Goal: Task Accomplishment & Management: Use online tool/utility

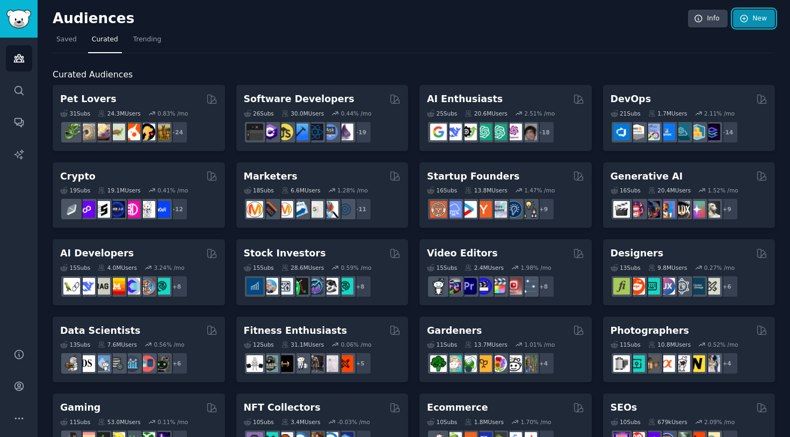
click at [745, 23] on link "New" at bounding box center [754, 19] width 42 height 18
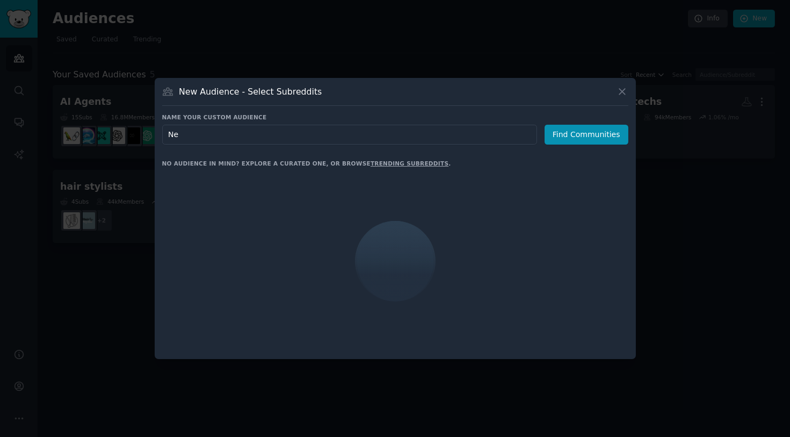
type input "N"
type input "YouTubers"
click at [568, 136] on button "Find Communities" at bounding box center [587, 135] width 84 height 20
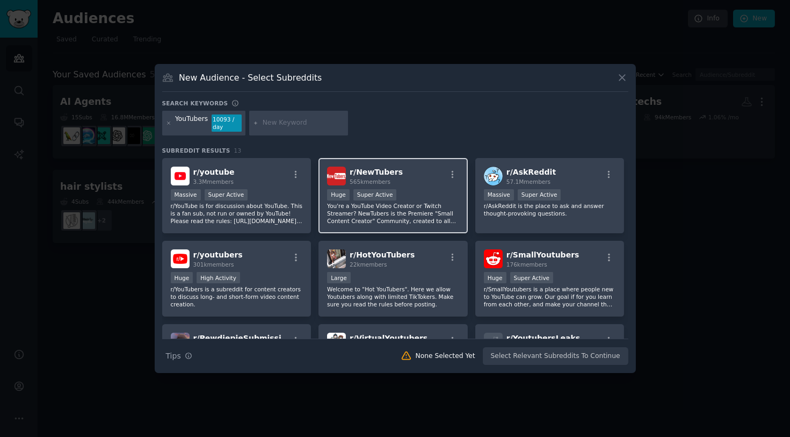
click at [431, 178] on div "r/ NewTubers 565k members" at bounding box center [393, 176] width 132 height 19
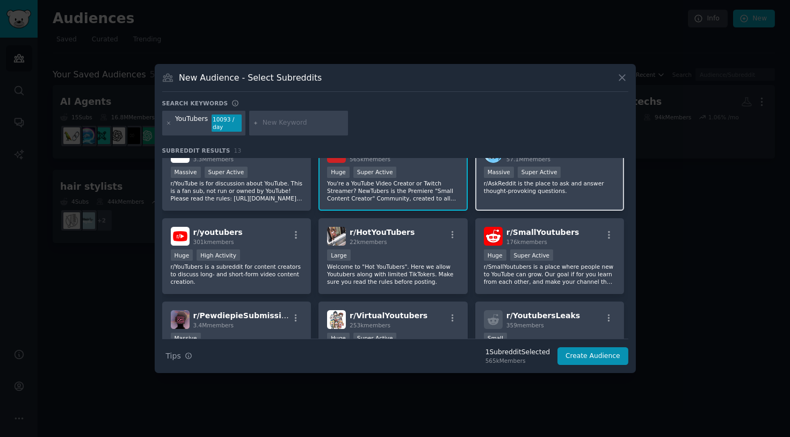
scroll to position [27, 0]
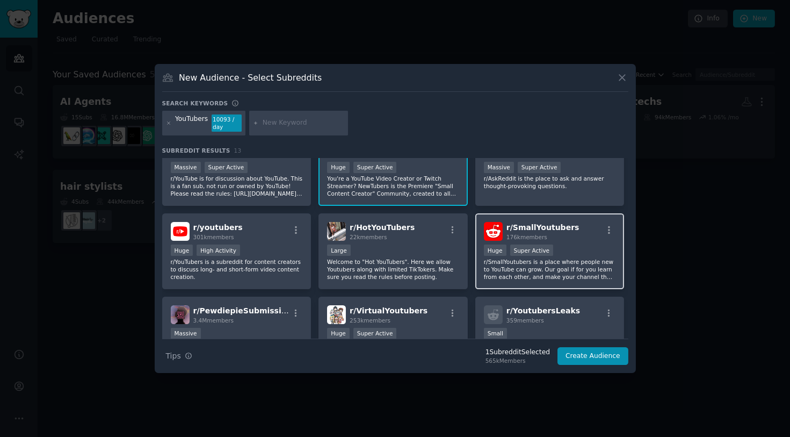
click at [566, 229] on div "r/ SmallYoutubers 176k members" at bounding box center [550, 231] width 132 height 19
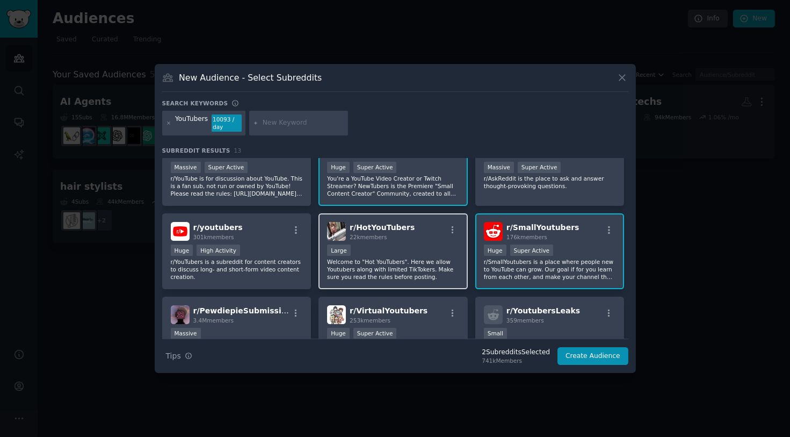
click at [423, 231] on div "r/ HotYouTubers 22k members" at bounding box center [393, 231] width 132 height 19
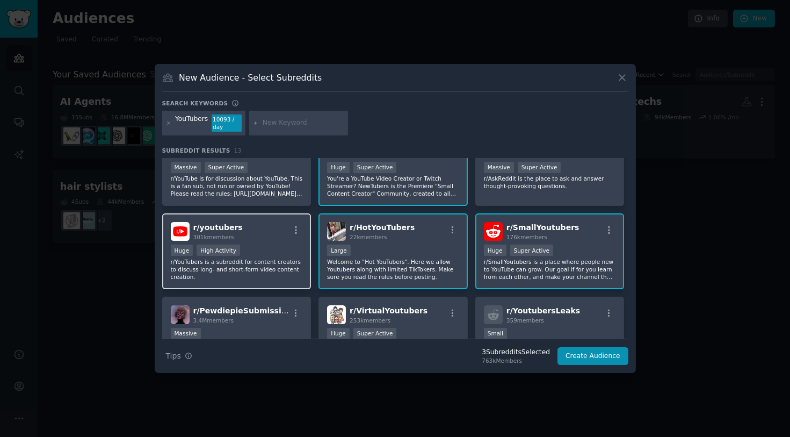
click at [264, 222] on div "r/ youtubers 301k members" at bounding box center [237, 231] width 132 height 19
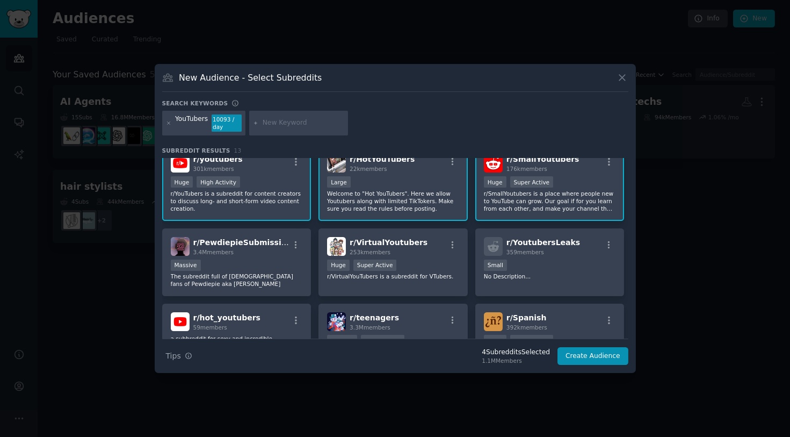
scroll to position [96, 0]
click at [426, 259] on div ">= 95th percentile for submissions / day Huge Super Active" at bounding box center [393, 265] width 132 height 13
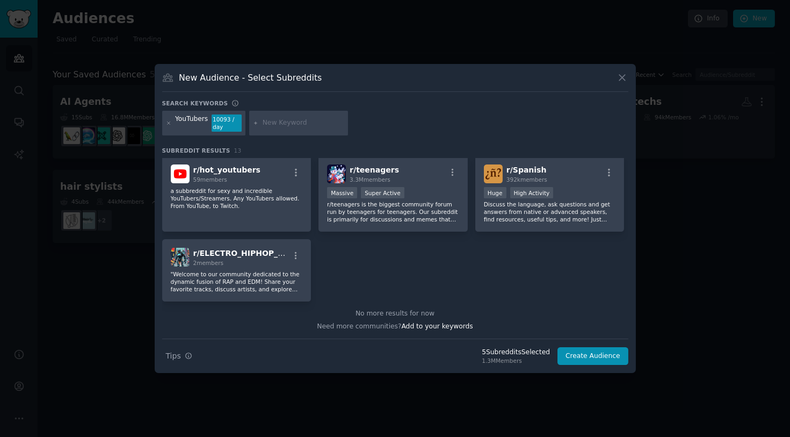
scroll to position [243, 0]
click at [601, 355] on button "Create Audience" at bounding box center [593, 356] width 71 height 18
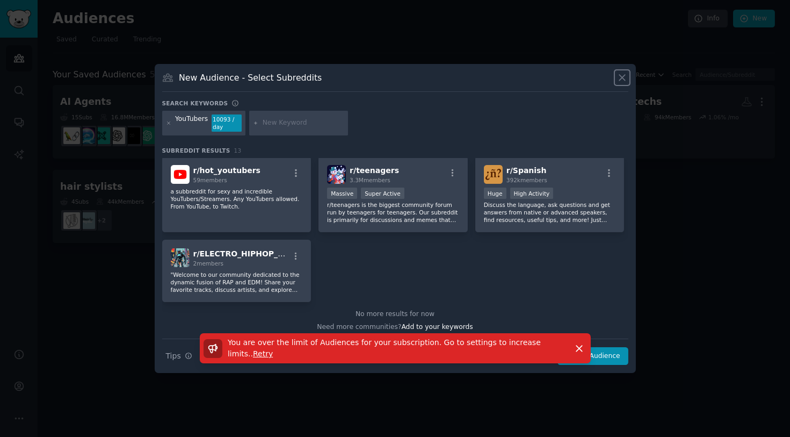
click at [622, 72] on icon at bounding box center [622, 77] width 11 height 11
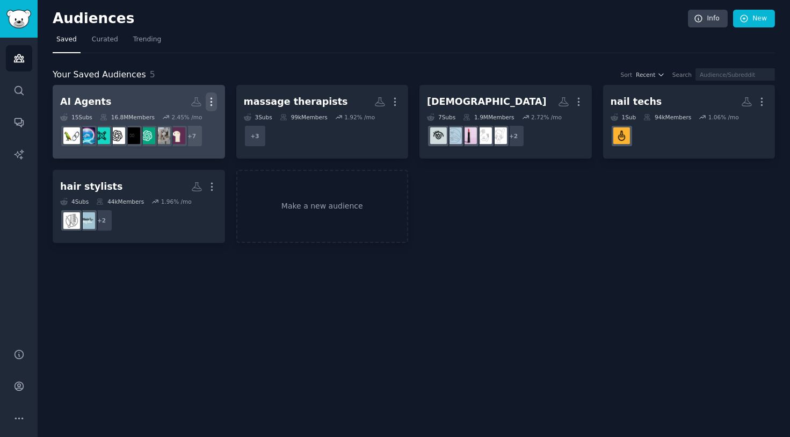
click at [210, 100] on icon "button" at bounding box center [211, 101] width 11 height 11
click at [189, 126] on p "Delete" at bounding box center [182, 124] width 25 height 11
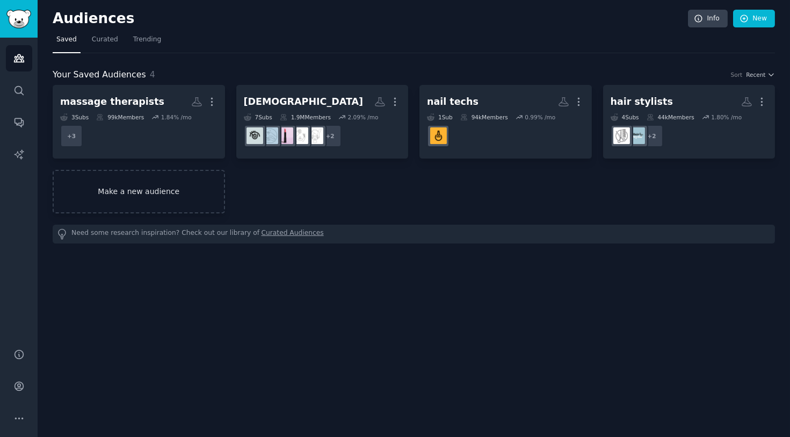
click at [188, 186] on link "Make a new audience" at bounding box center [139, 192] width 172 height 44
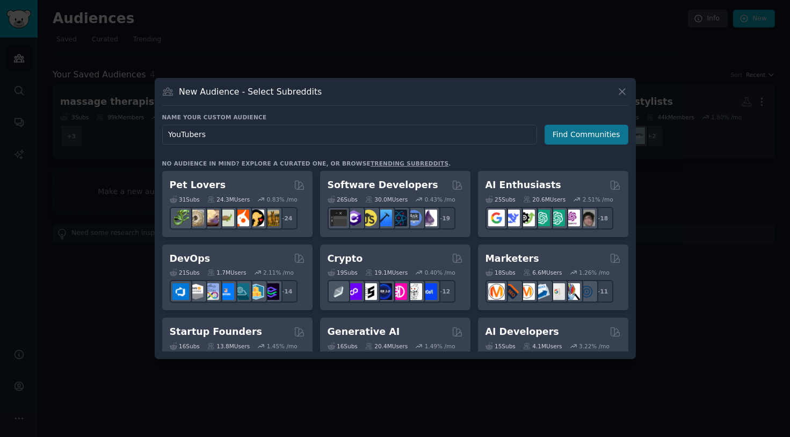
type input "YouTubers"
click at [589, 132] on button "Find Communities" at bounding box center [587, 135] width 84 height 20
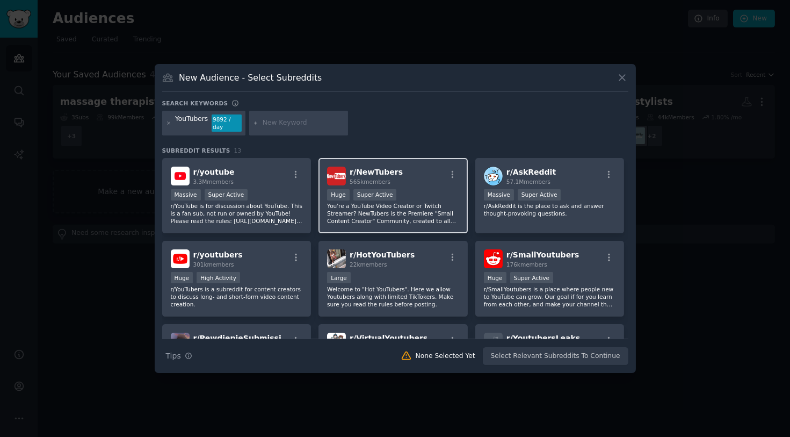
click at [411, 189] on div "Huge Super Active" at bounding box center [393, 195] width 132 height 13
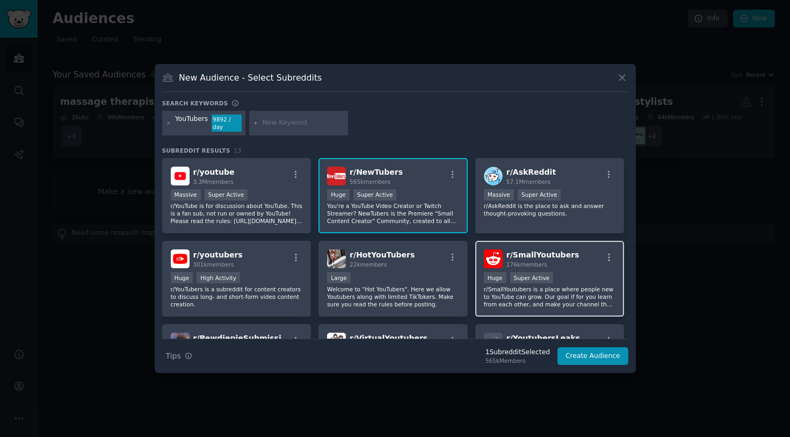
click at [570, 272] on div ">= 95th percentile for submissions / day Huge Super Active" at bounding box center [550, 278] width 132 height 13
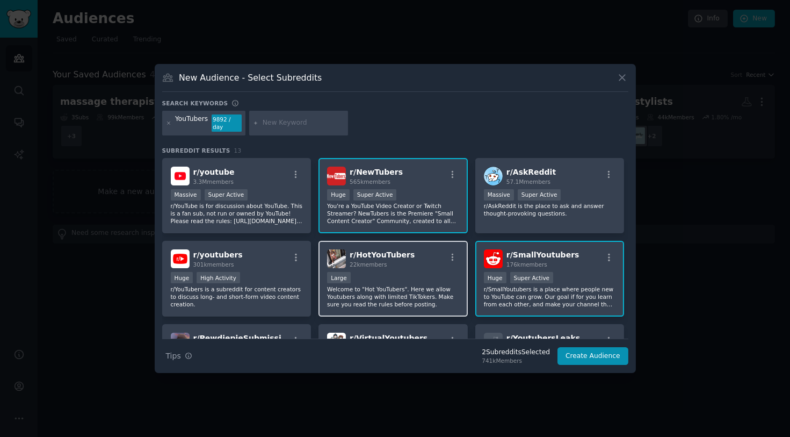
click at [404, 272] on div "Large" at bounding box center [393, 278] width 132 height 13
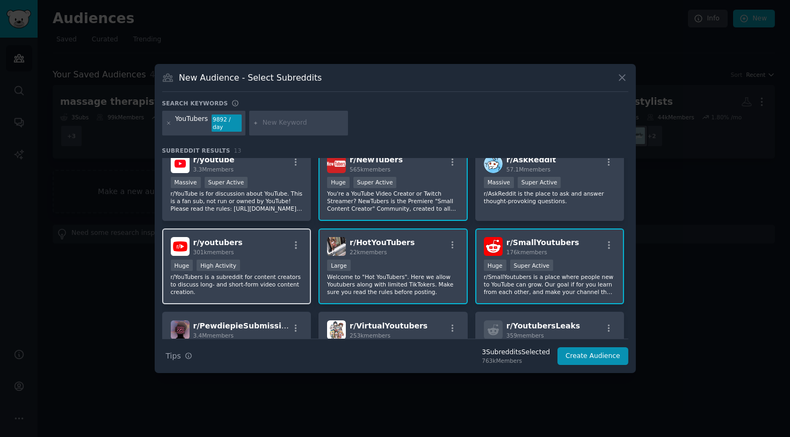
scroll to position [13, 0]
click at [280, 255] on div "r/ youtubers 301k members Huge High Activity r/YouTubers is a subreddit for con…" at bounding box center [236, 266] width 149 height 76
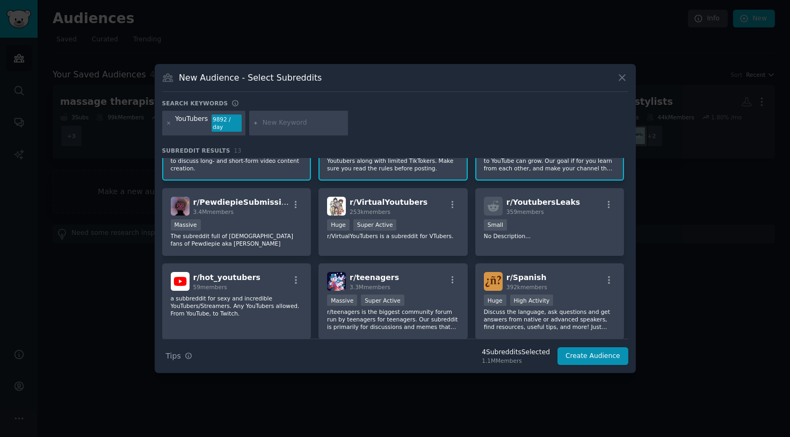
scroll to position [140, 0]
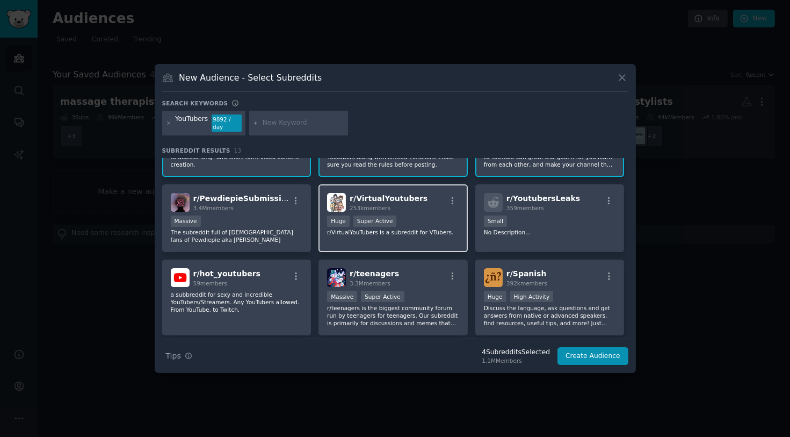
click at [426, 220] on div "Huge Super Active" at bounding box center [393, 221] width 132 height 13
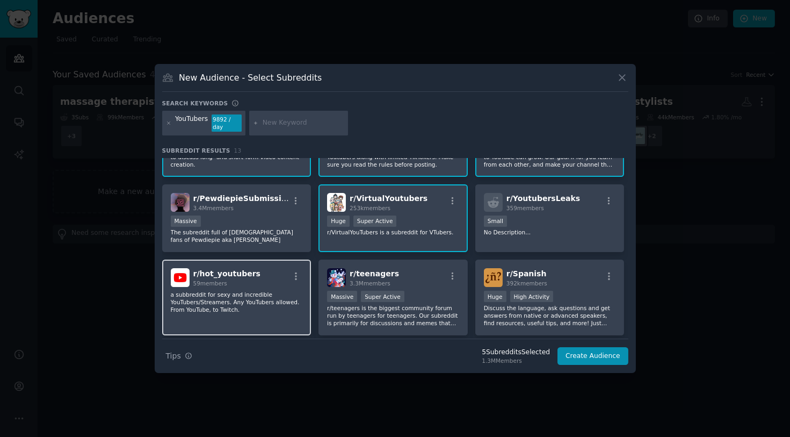
click at [265, 291] on p "a subbreddit for sexy and incredible YouTubers/Streamers. Any YouTubers allowed…" at bounding box center [237, 302] width 132 height 23
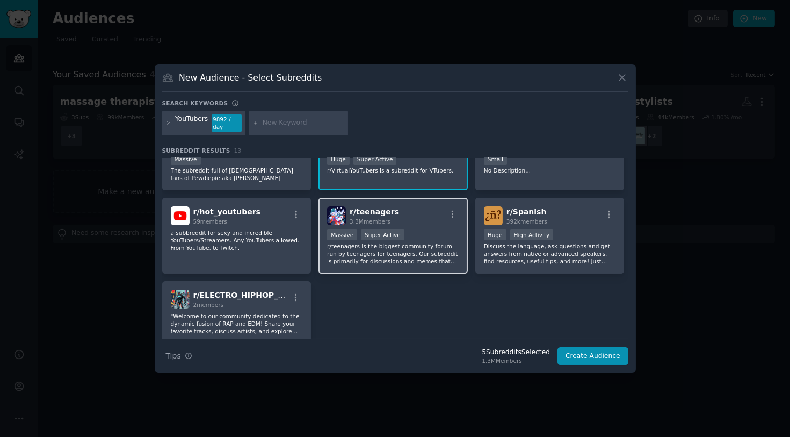
scroll to position [203, 0]
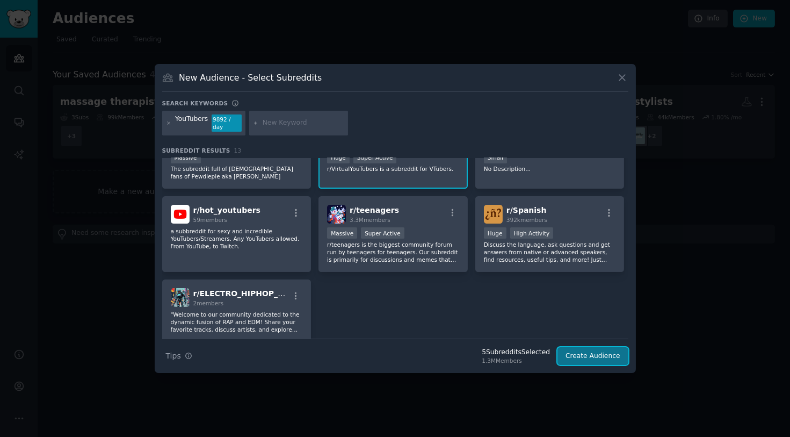
click at [589, 352] on button "Create Audience" at bounding box center [593, 356] width 71 height 18
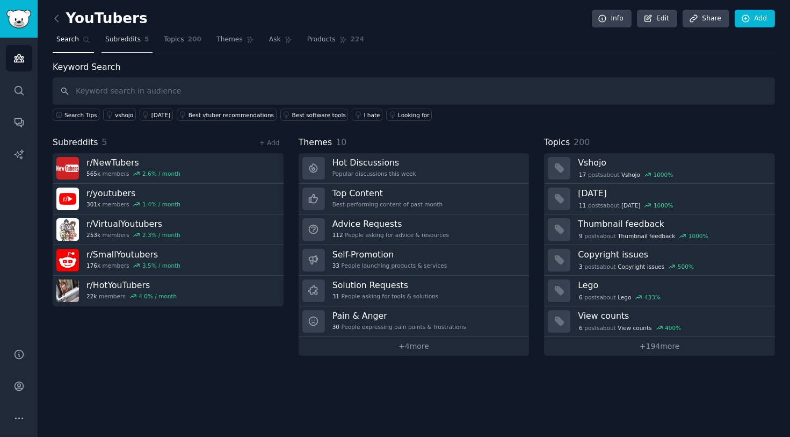
click at [123, 44] on span "Subreddits" at bounding box center [122, 40] width 35 height 10
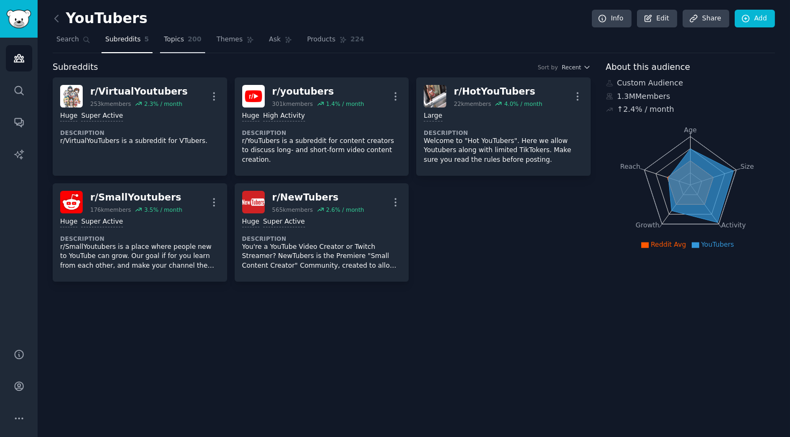
click at [175, 44] on span "Topics" at bounding box center [174, 40] width 20 height 10
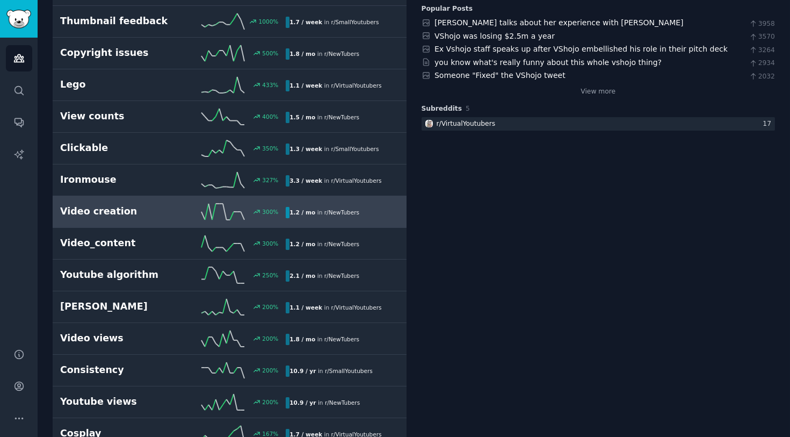
click at [145, 205] on h2 "Video creation" at bounding box center [116, 211] width 113 height 13
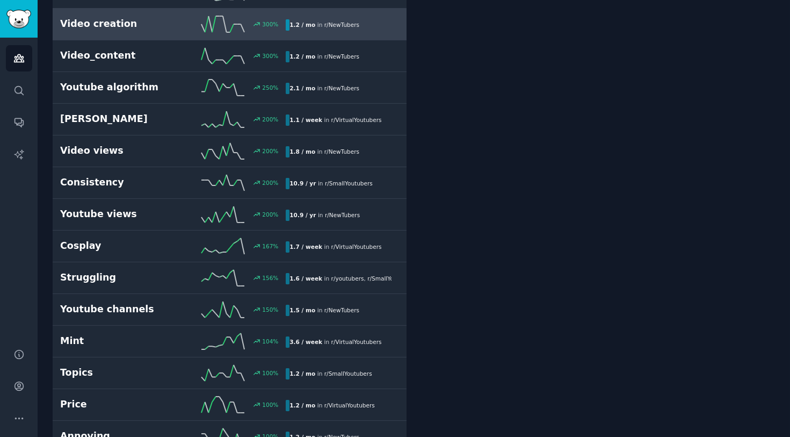
scroll to position [356, 0]
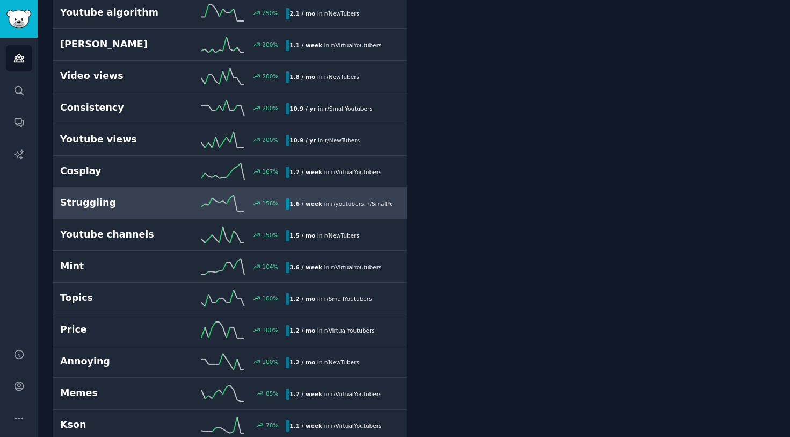
click at [114, 198] on h2 "Struggling" at bounding box center [116, 202] width 113 height 13
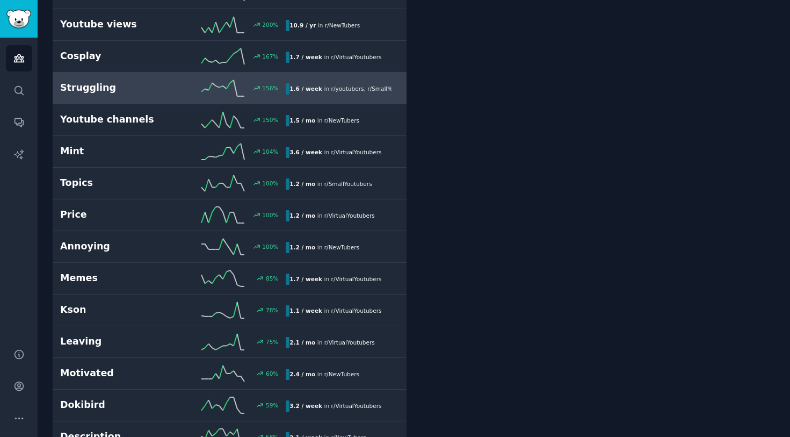
scroll to position [545, 0]
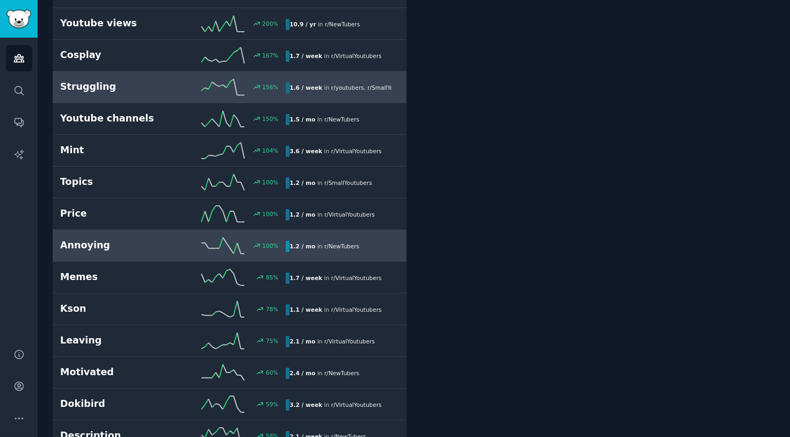
click at [84, 247] on h2 "Annoying" at bounding box center [116, 245] width 113 height 13
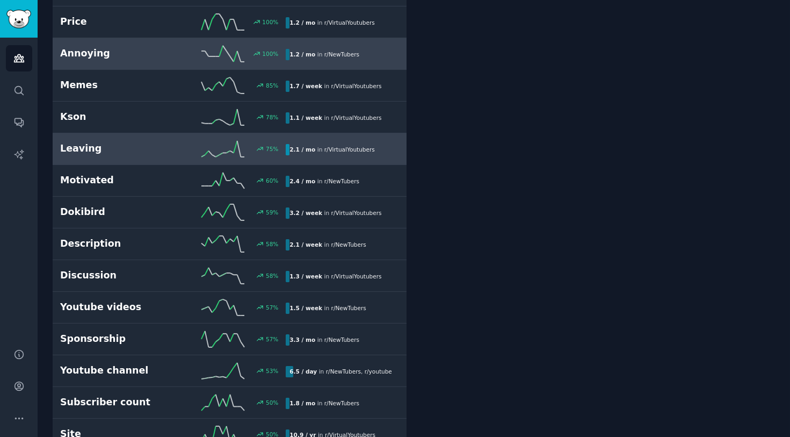
scroll to position [739, 0]
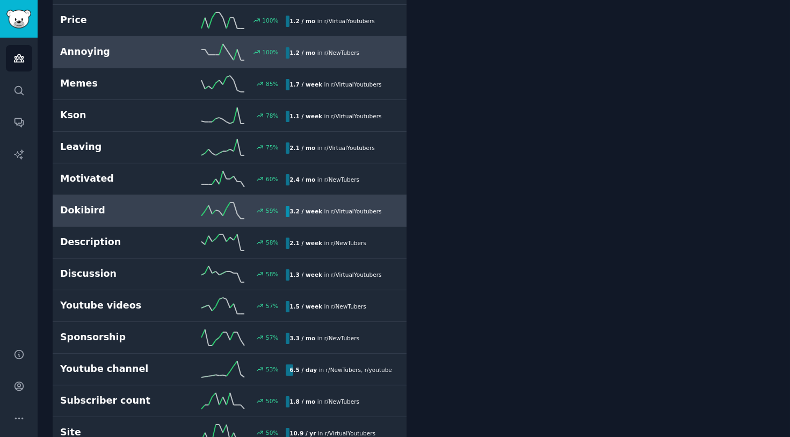
click at [132, 208] on h2 "Dokibird" at bounding box center [116, 210] width 113 height 13
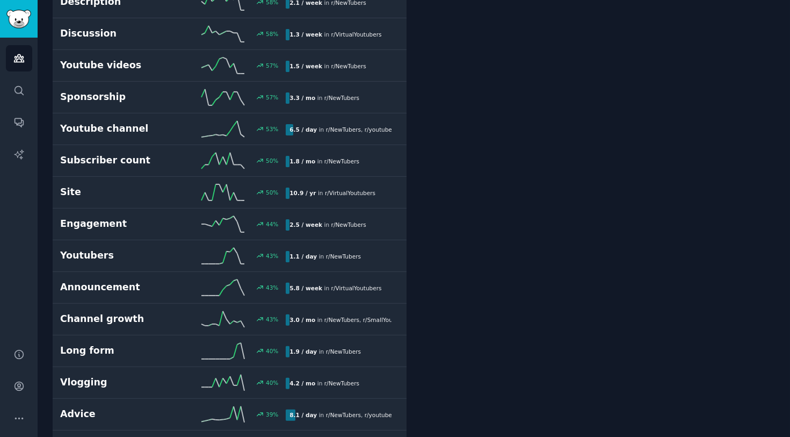
scroll to position [986, 0]
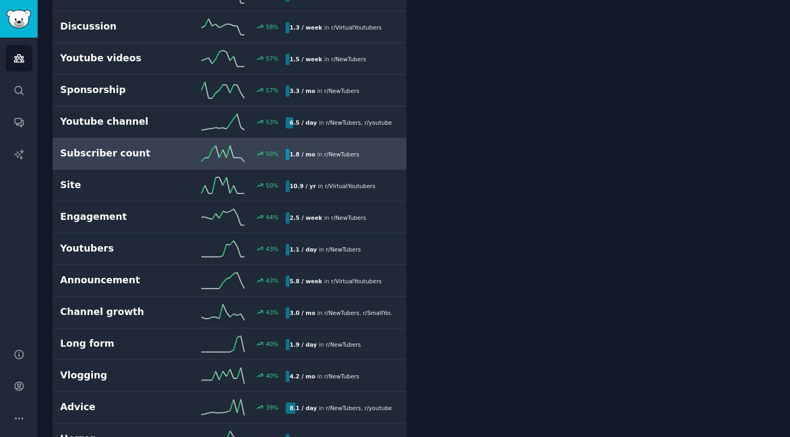
click at [116, 153] on h2 "Subscriber count" at bounding box center [116, 153] width 113 height 13
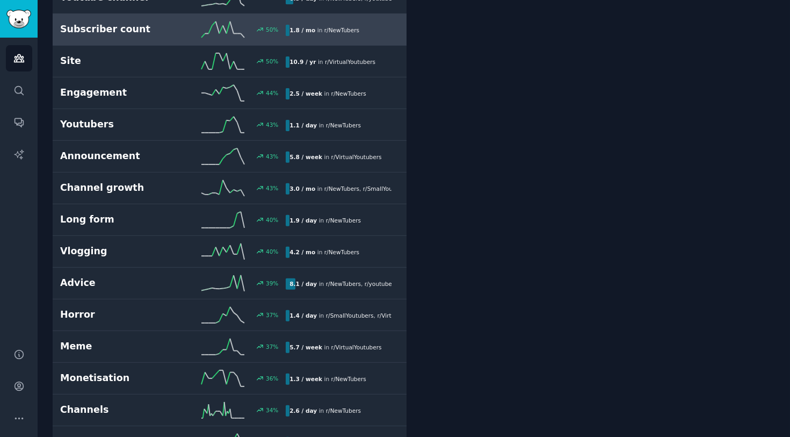
scroll to position [1111, 0]
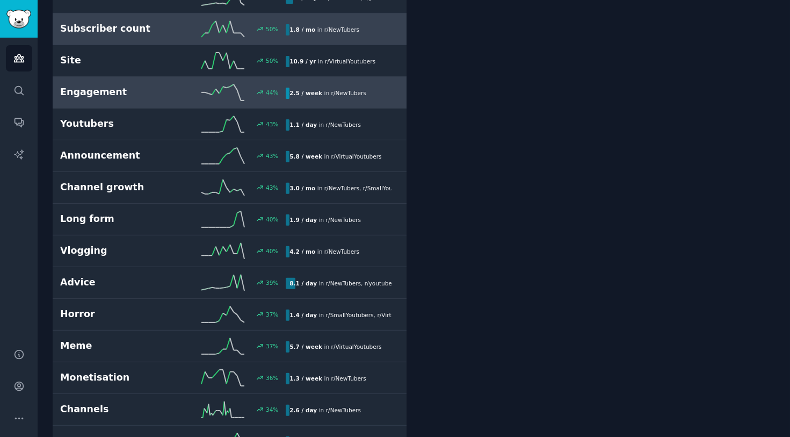
click at [123, 100] on link "Engagement 44 % 2.5 / week in r/ NewTubers" at bounding box center [230, 93] width 354 height 32
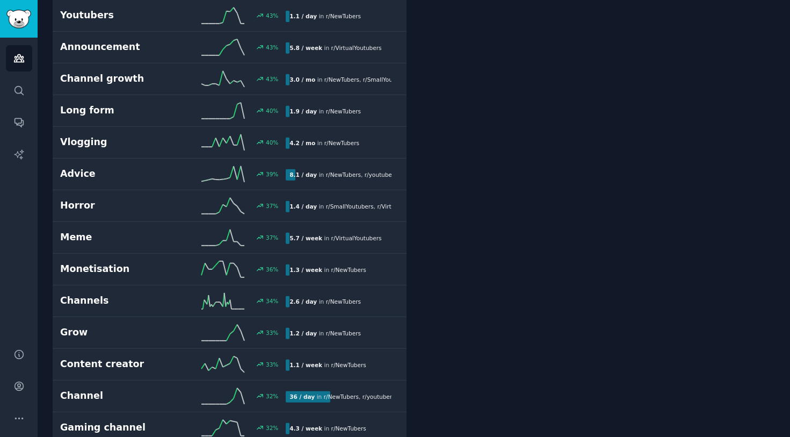
scroll to position [1220, 0]
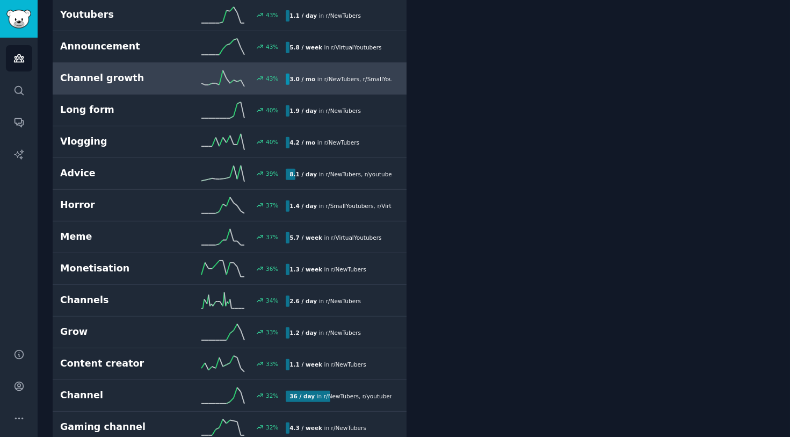
click at [123, 79] on h2 "Channel growth" at bounding box center [116, 77] width 113 height 13
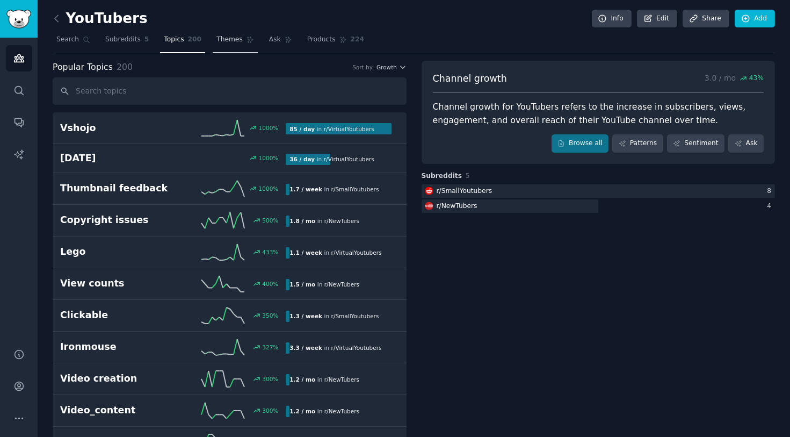
click at [217, 43] on span "Themes" at bounding box center [230, 40] width 26 height 10
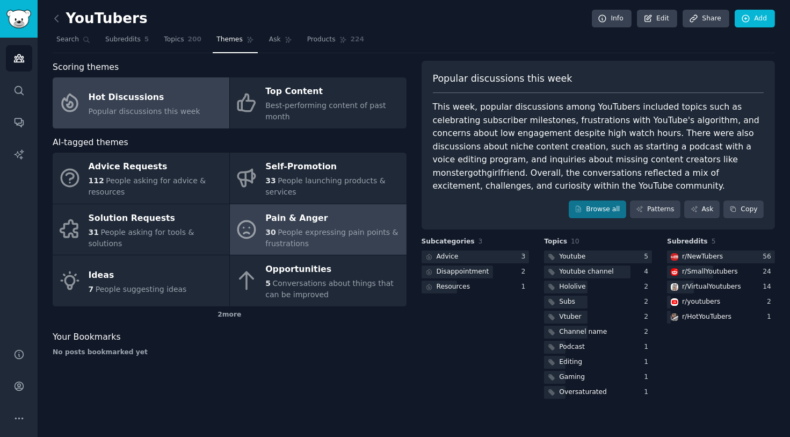
click at [350, 214] on div "Pain & Anger" at bounding box center [332, 218] width 135 height 17
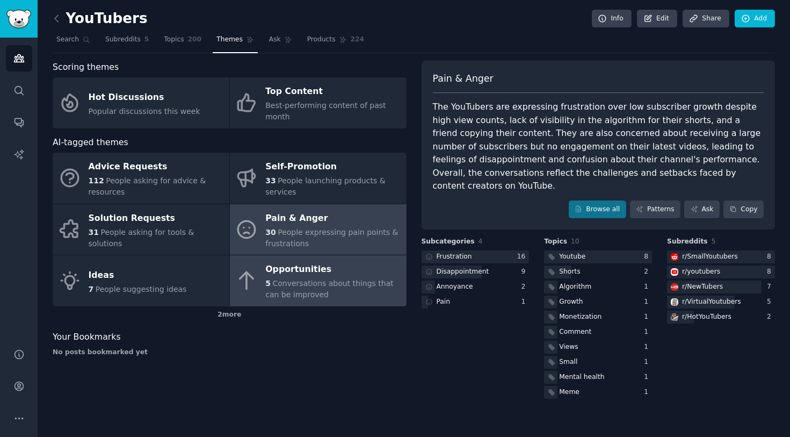
click at [325, 279] on span "Conversations about things that can be improved" at bounding box center [329, 289] width 128 height 20
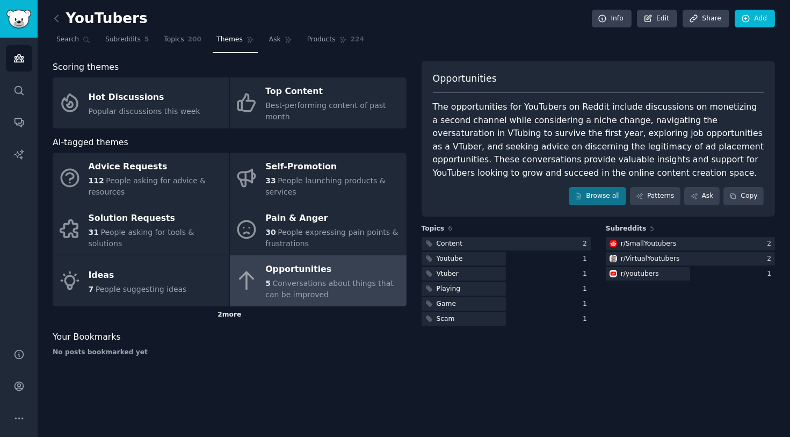
click at [229, 306] on div "2 more" at bounding box center [230, 314] width 354 height 17
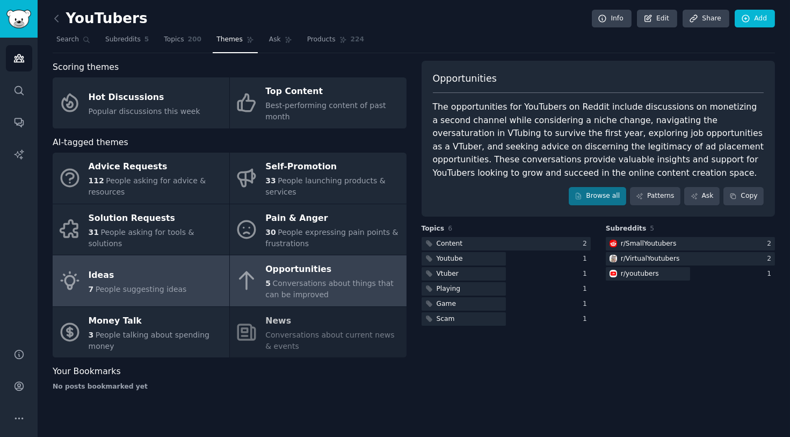
click at [173, 267] on div "Ideas" at bounding box center [138, 275] width 98 height 17
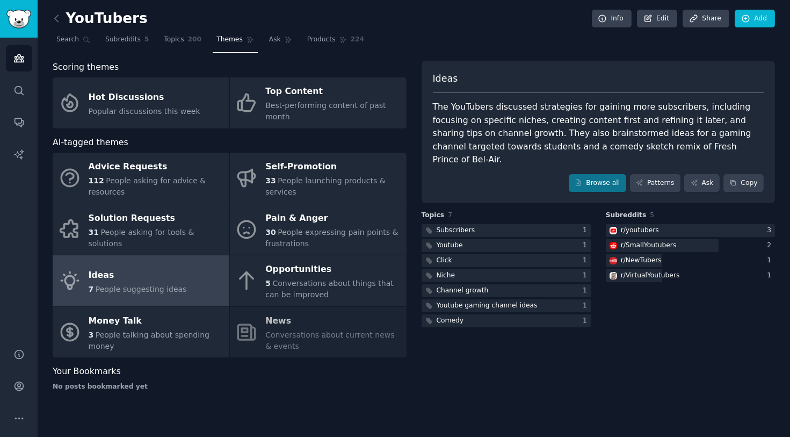
click at [190, 404] on div "YouTubers Info Edit Share Add Search Subreddits 5 Topics 200 Themes Ask Product…" at bounding box center [414, 218] width 753 height 437
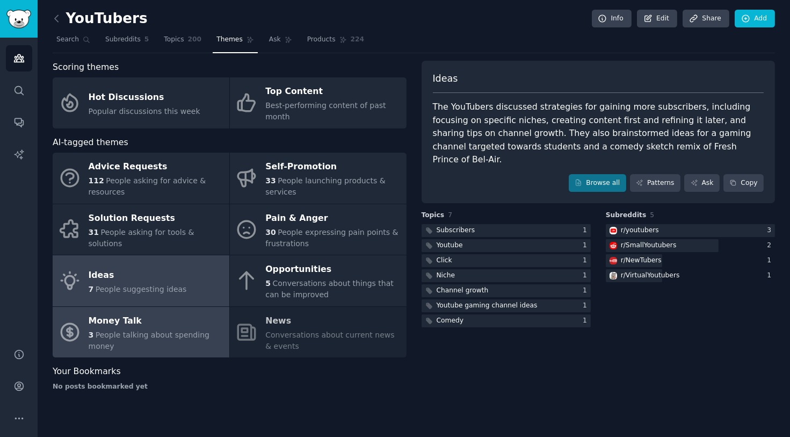
click at [162, 330] on span "People talking about spending money" at bounding box center [149, 340] width 121 height 20
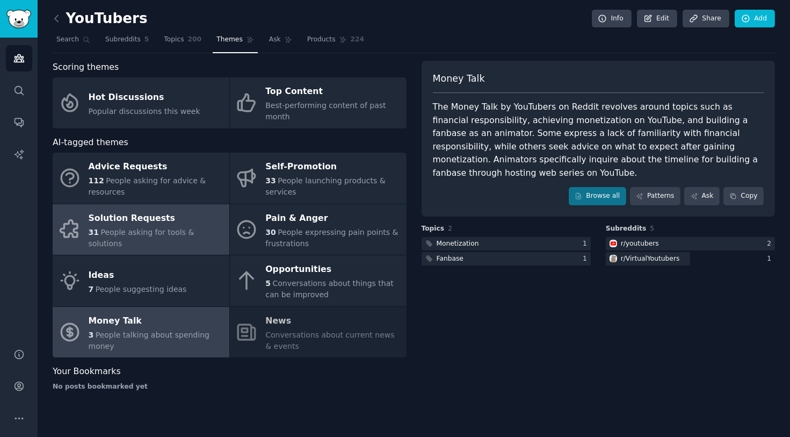
click at [128, 228] on span "People asking for tools & solutions" at bounding box center [142, 238] width 106 height 20
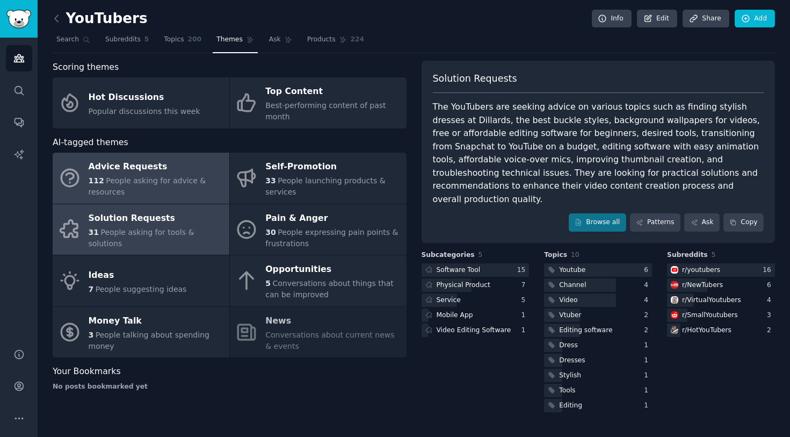
click at [141, 177] on div "112 People asking for advice & resources" at bounding box center [156, 186] width 135 height 23
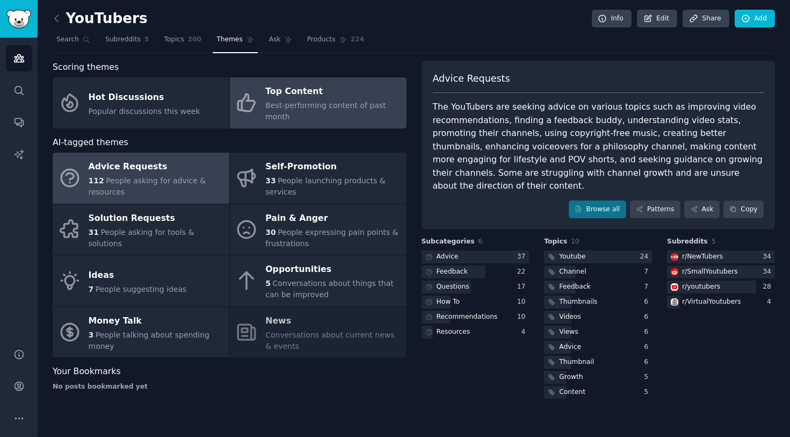
click at [265, 96] on div "Top Content" at bounding box center [332, 91] width 135 height 17
